Goal: Task Accomplishment & Management: Complete application form

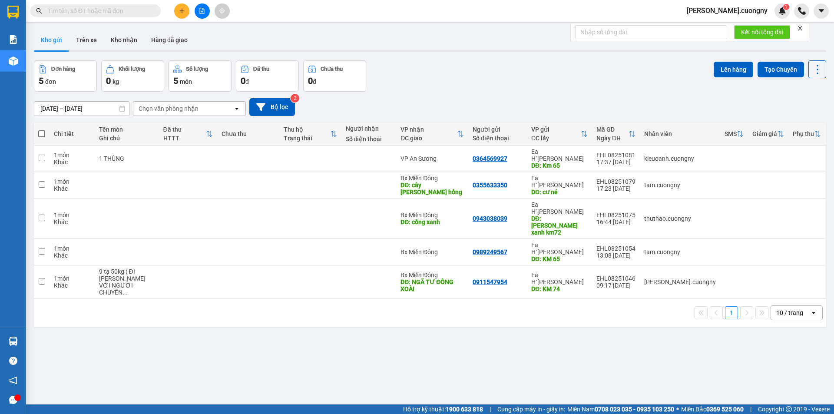
click at [180, 12] on icon "plus" at bounding box center [182, 11] width 6 height 6
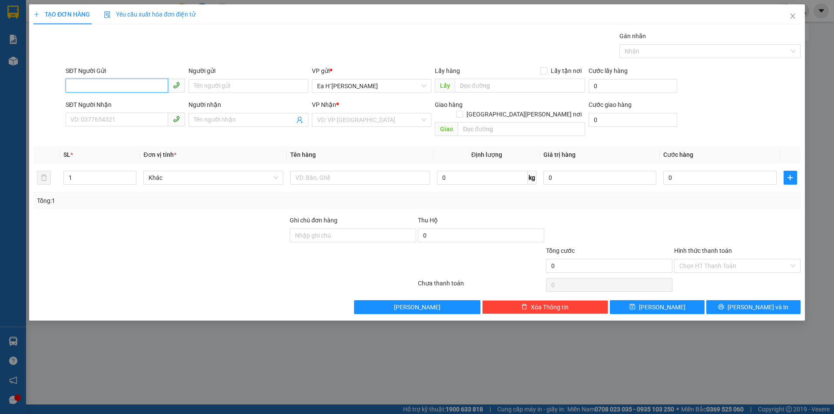
click at [98, 88] on input "SĐT Người Gửi" at bounding box center [117, 86] width 102 height 14
type input "0976457623"
click at [480, 91] on input "text" at bounding box center [520, 86] width 130 height 14
type input "CHƯ KPO"
click at [370, 122] on input "search" at bounding box center [368, 119] width 103 height 13
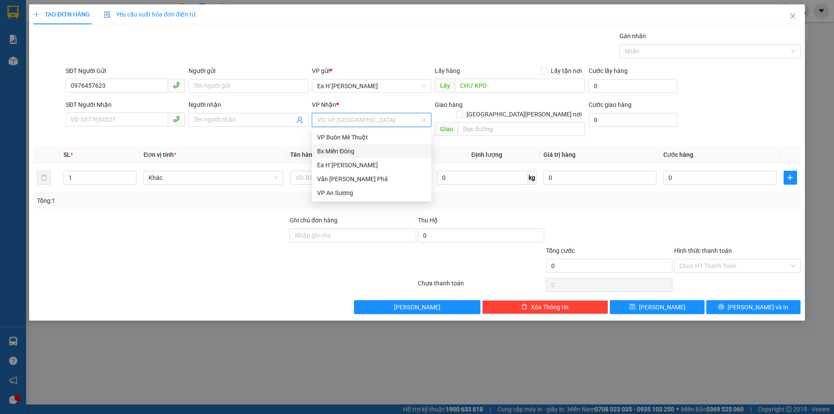
click at [352, 151] on div "Bx Miền Đông" at bounding box center [371, 151] width 109 height 10
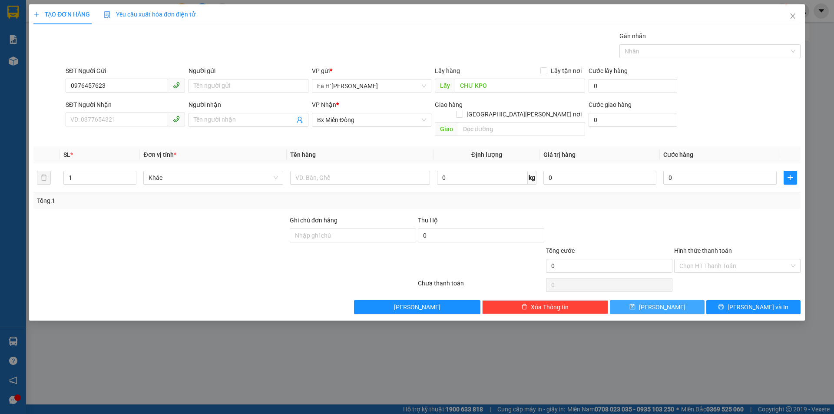
click at [664, 302] on span "Lưu" at bounding box center [662, 307] width 46 height 10
click at [791, 16] on icon "close" at bounding box center [792, 16] width 7 height 7
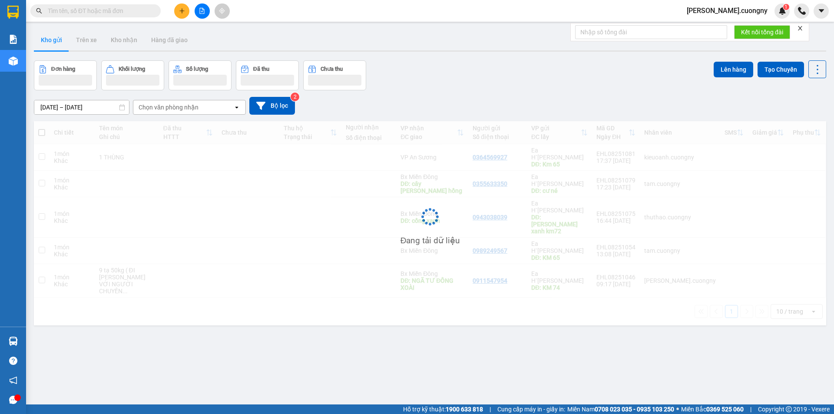
click at [126, 13] on input "text" at bounding box center [99, 11] width 102 height 10
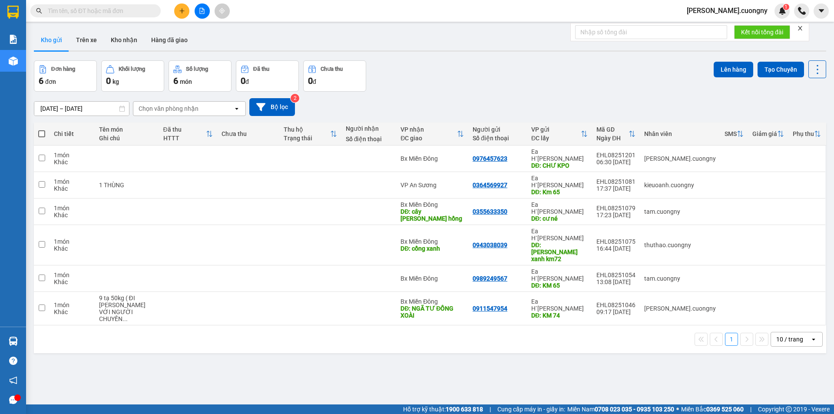
click at [129, 15] on input "text" at bounding box center [99, 11] width 102 height 10
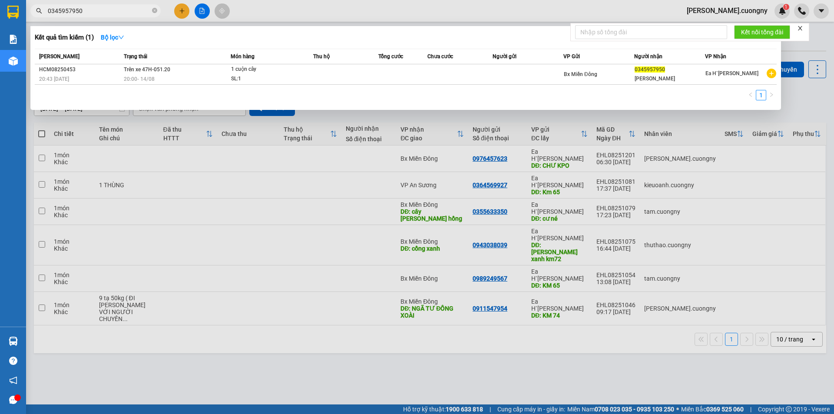
click at [133, 14] on input "0345957950" at bounding box center [99, 11] width 102 height 10
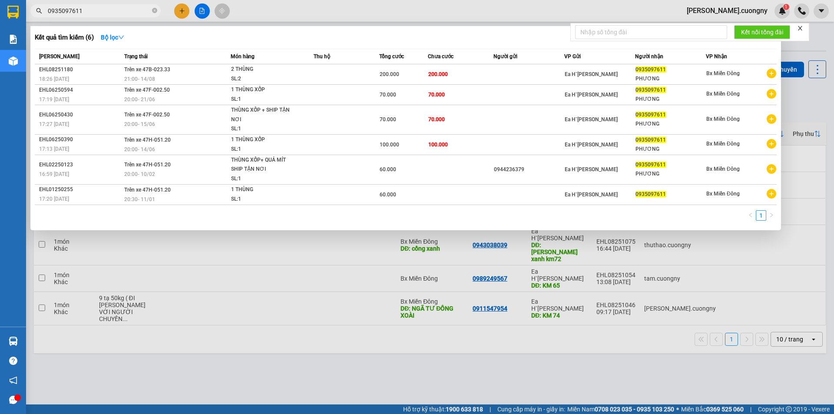
type input "0935097611"
